Goal: Task Accomplishment & Management: Use online tool/utility

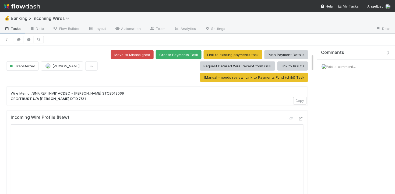
scroll to position [64, 0]
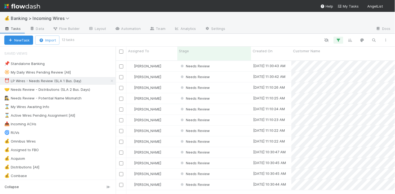
scroll to position [138, 280]
click at [231, 61] on div "Needs Review" at bounding box center [214, 66] width 74 height 11
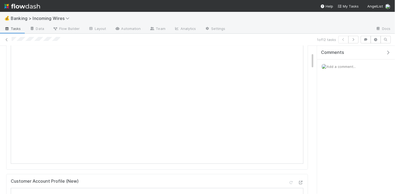
scroll to position [48, 0]
click at [356, 41] on icon "button" at bounding box center [353, 39] width 5 height 3
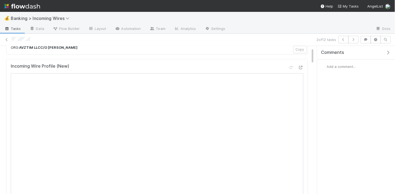
scroll to position [64, 0]
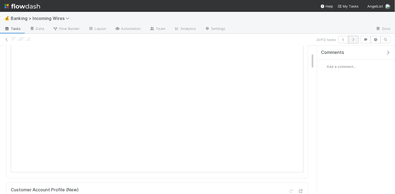
click at [355, 39] on icon "button" at bounding box center [353, 39] width 5 height 3
click at [357, 41] on button "button" at bounding box center [354, 40] width 10 height 8
click at [356, 41] on icon "button" at bounding box center [353, 39] width 5 height 3
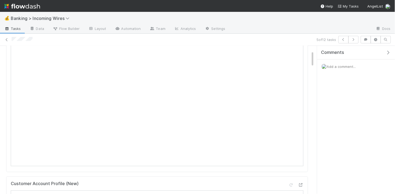
scroll to position [83, 0]
click at [353, 39] on icon "button" at bounding box center [353, 39] width 5 height 3
click at [354, 41] on icon "button" at bounding box center [353, 39] width 5 height 3
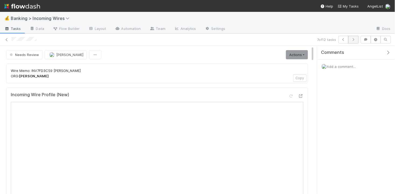
click at [357, 41] on button "button" at bounding box center [354, 40] width 10 height 8
click at [356, 40] on icon "button" at bounding box center [353, 39] width 5 height 3
click at [355, 41] on button "button" at bounding box center [354, 40] width 10 height 8
click at [354, 40] on icon "button" at bounding box center [353, 39] width 5 height 3
click at [354, 39] on icon "button" at bounding box center [353, 39] width 5 height 3
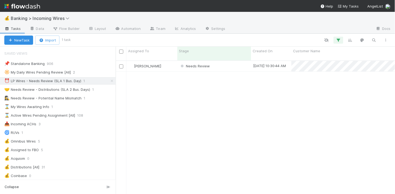
scroll to position [0, 0]
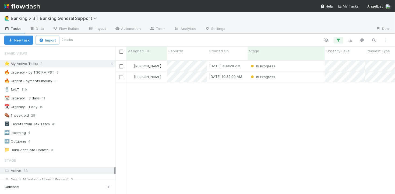
scroll to position [0, 0]
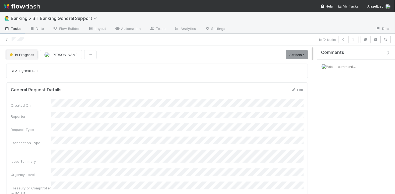
click at [26, 56] on span "In Progress" at bounding box center [22, 55] width 26 height 4
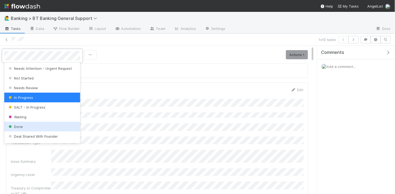
click at [33, 124] on div "Done" at bounding box center [42, 127] width 76 height 10
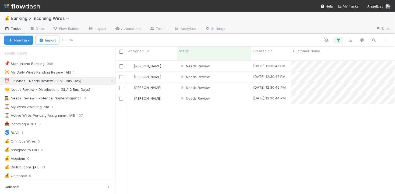
scroll to position [138, 280]
click at [236, 61] on div "Needs Review" at bounding box center [214, 66] width 74 height 11
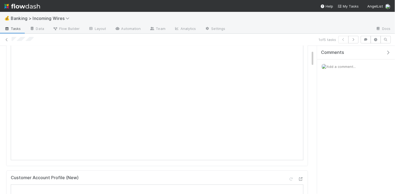
scroll to position [12, 0]
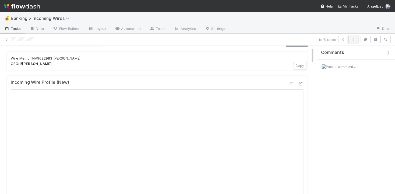
click at [356, 39] on icon "button" at bounding box center [353, 39] width 5 height 3
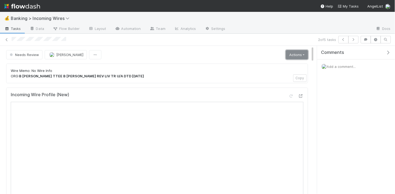
click at [306, 56] on link "Actions" at bounding box center [297, 54] width 22 height 9
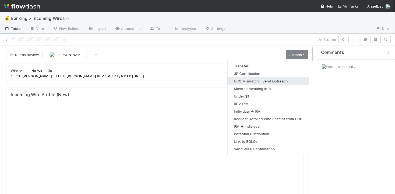
click at [289, 80] on button "ORG Mismatch - Send Outreach" at bounding box center [268, 81] width 81 height 8
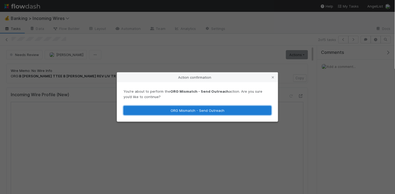
click at [239, 111] on button "ORG Mismatch - Send Outreach" at bounding box center [198, 110] width 148 height 9
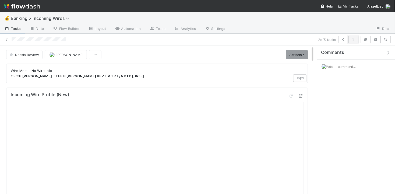
click at [355, 40] on icon "button" at bounding box center [353, 39] width 5 height 3
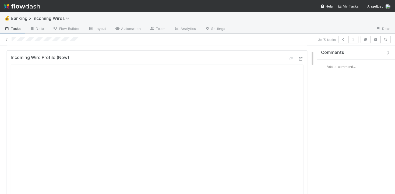
scroll to position [39, 0]
click at [355, 40] on icon "button" at bounding box center [353, 39] width 5 height 3
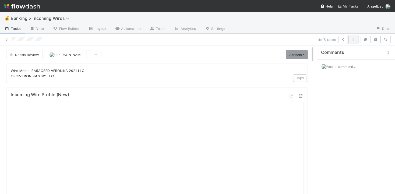
click at [354, 40] on icon "button" at bounding box center [353, 39] width 5 height 3
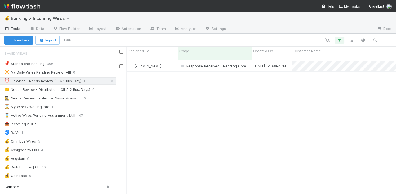
scroll to position [0, 0]
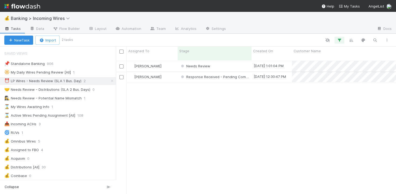
click at [235, 62] on div "Needs Review" at bounding box center [214, 66] width 74 height 11
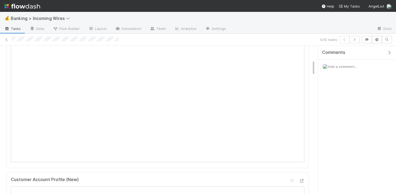
scroll to position [152, 0]
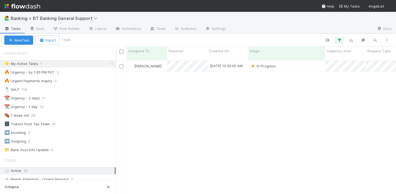
scroll to position [0, 0]
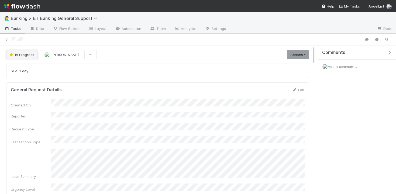
click at [27, 54] on span "In Progress" at bounding box center [22, 55] width 26 height 4
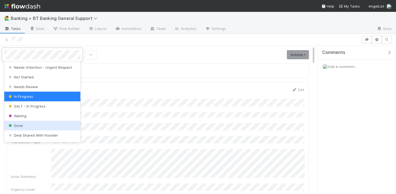
click at [37, 126] on div "Done" at bounding box center [42, 126] width 76 height 10
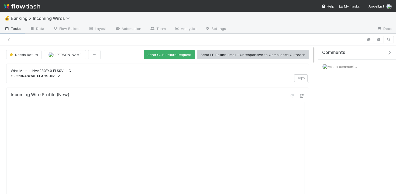
scroll to position [0, 0]
click at [292, 94] on icon at bounding box center [291, 96] width 5 height 4
click at [291, 95] on icon at bounding box center [291, 96] width 5 height 4
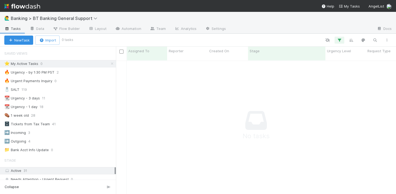
scroll to position [0, 0]
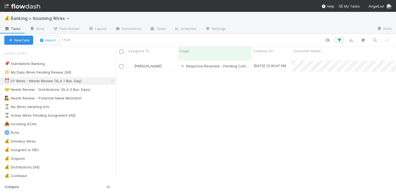
scroll to position [138, 280]
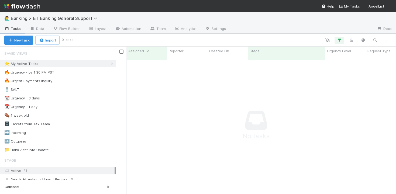
scroll to position [0, 0]
